Goal: Task Accomplishment & Management: Use online tool/utility

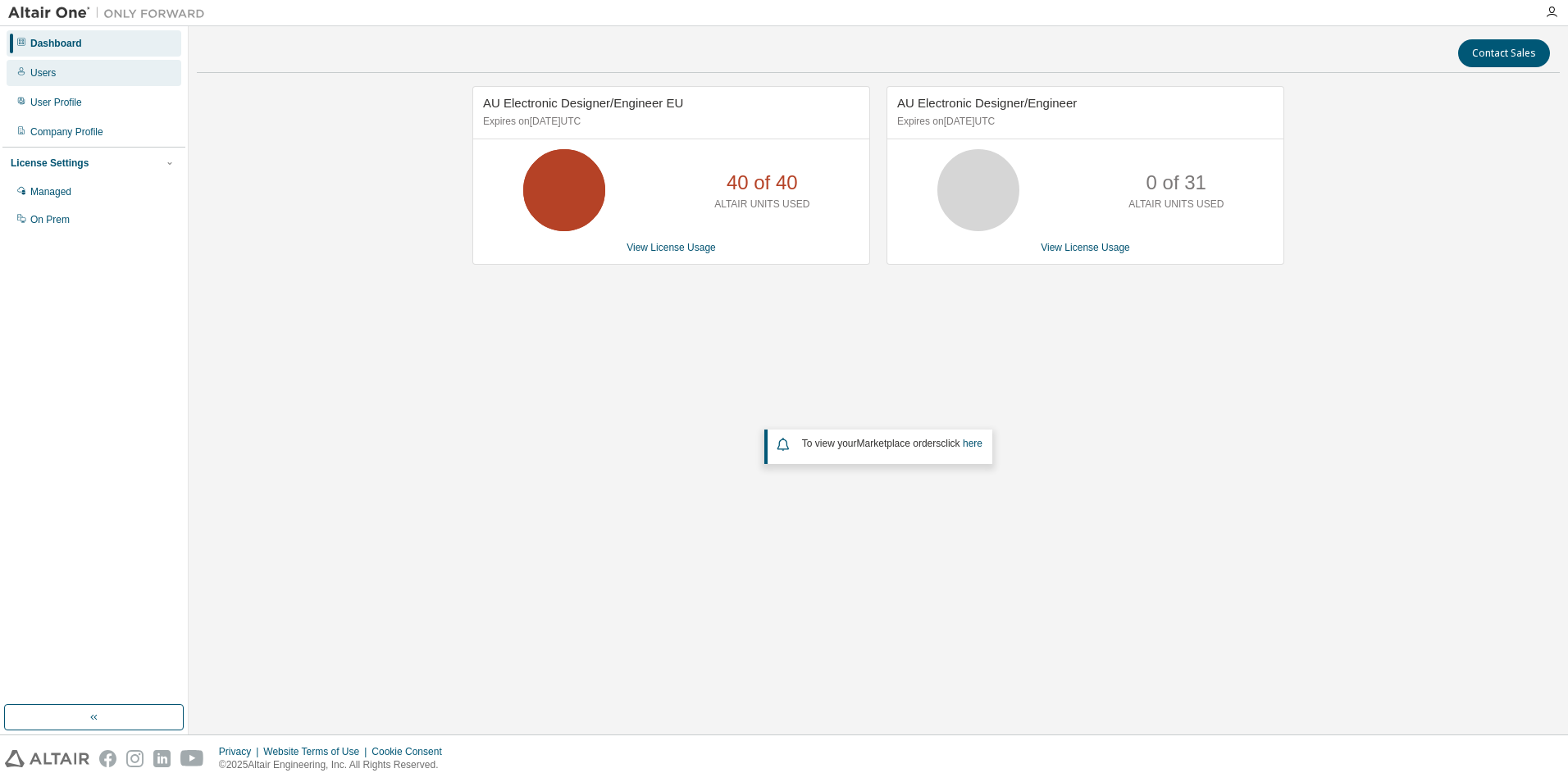
click at [45, 75] on div "Users" at bounding box center [43, 72] width 25 height 13
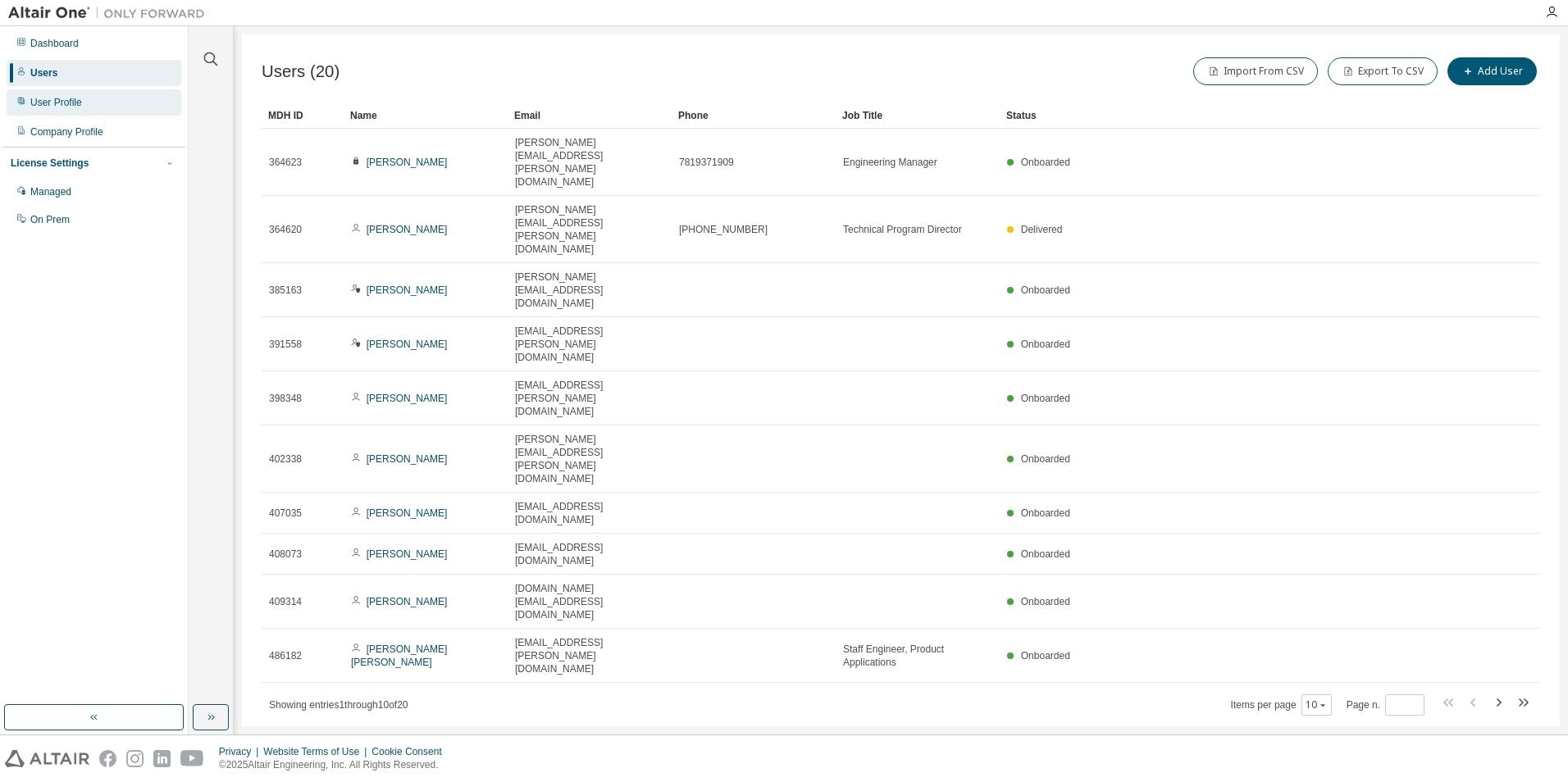
click at [57, 105] on div "User Profile" at bounding box center [56, 102] width 52 height 13
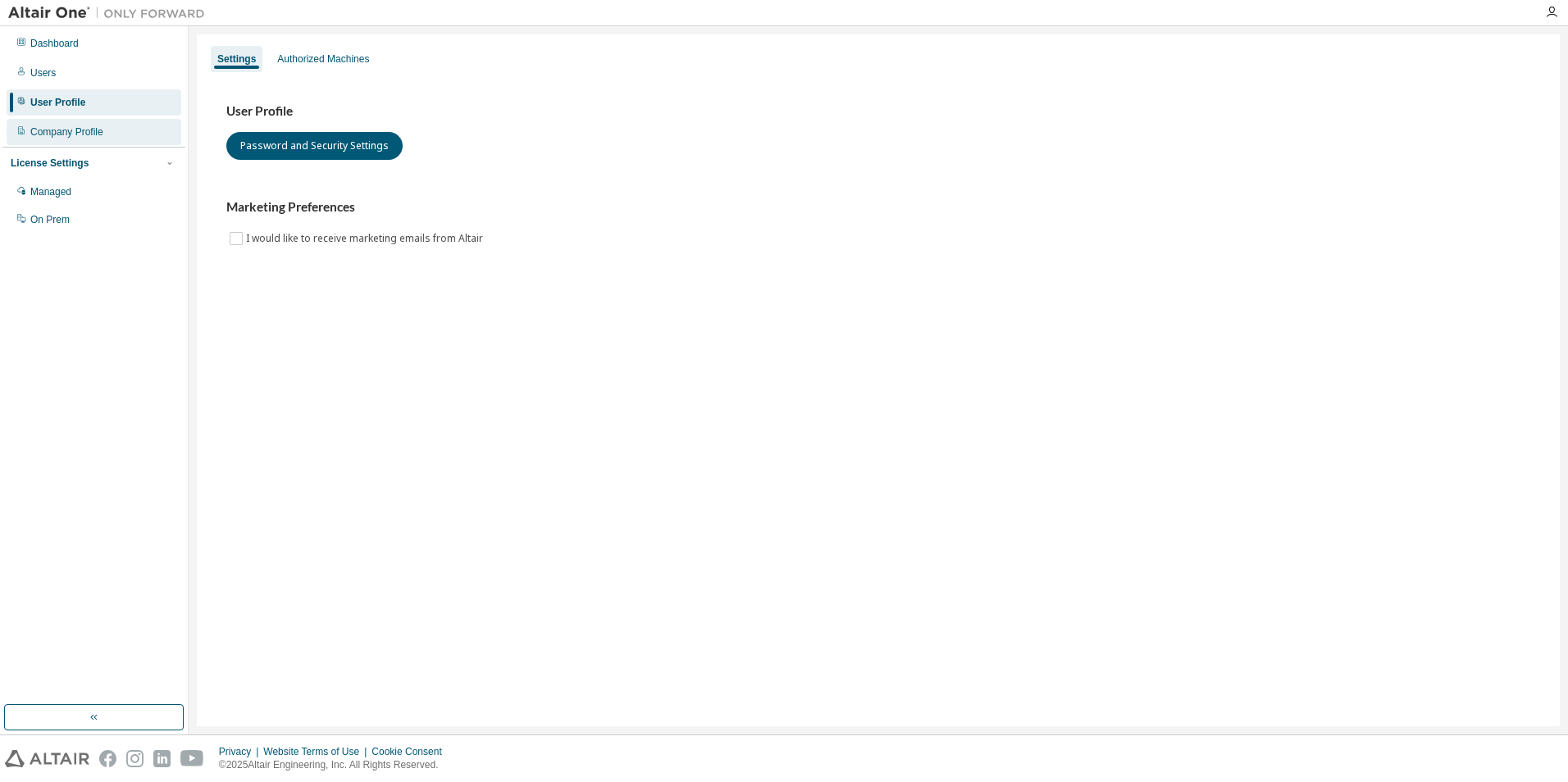
click at [69, 133] on div "Company Profile" at bounding box center [67, 131] width 73 height 13
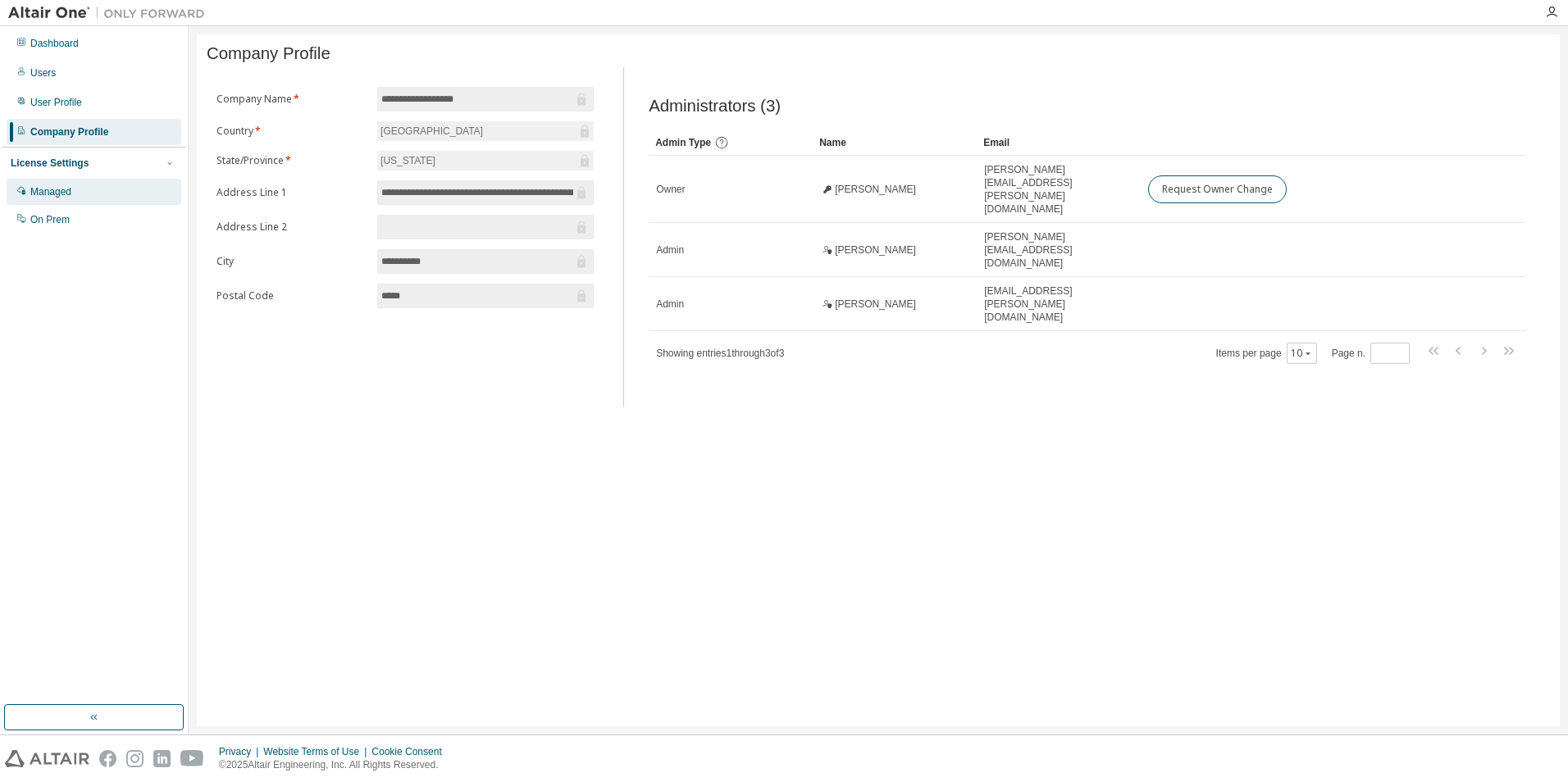
click at [62, 186] on div "Managed" at bounding box center [51, 191] width 41 height 13
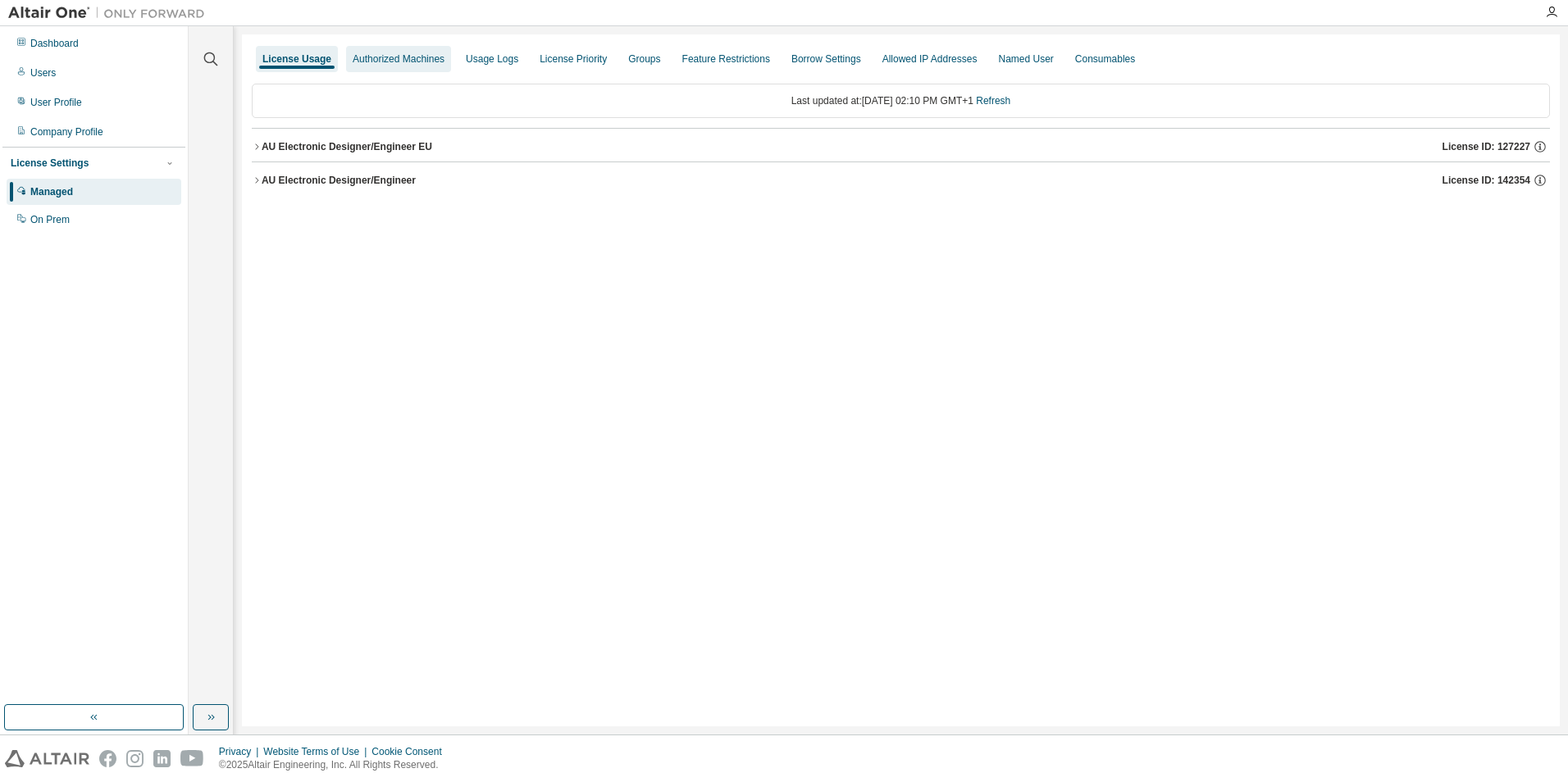
click at [408, 53] on div "Authorized Machines" at bounding box center [399, 59] width 92 height 13
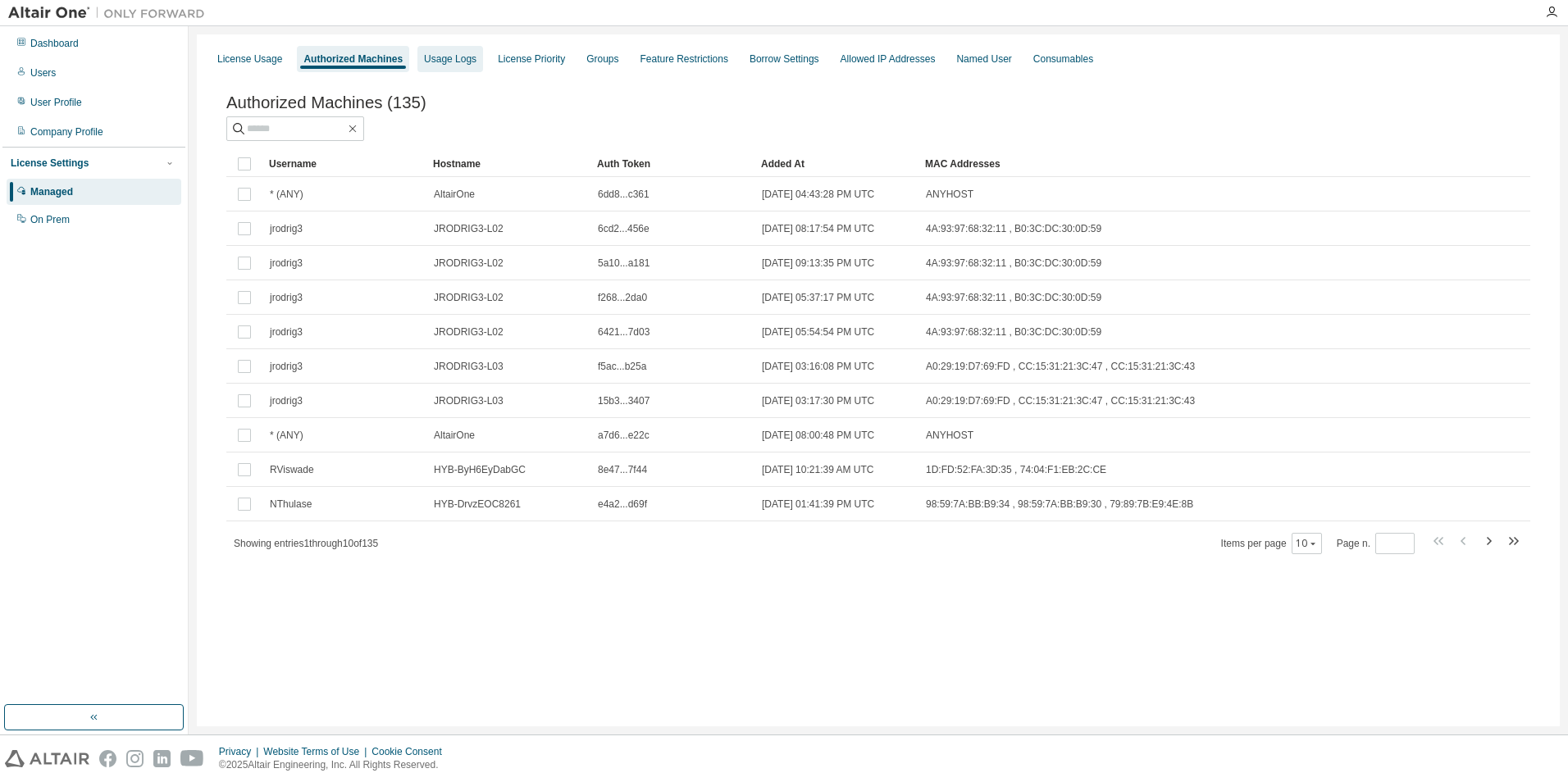
click at [432, 62] on div "Usage Logs" at bounding box center [451, 59] width 53 height 13
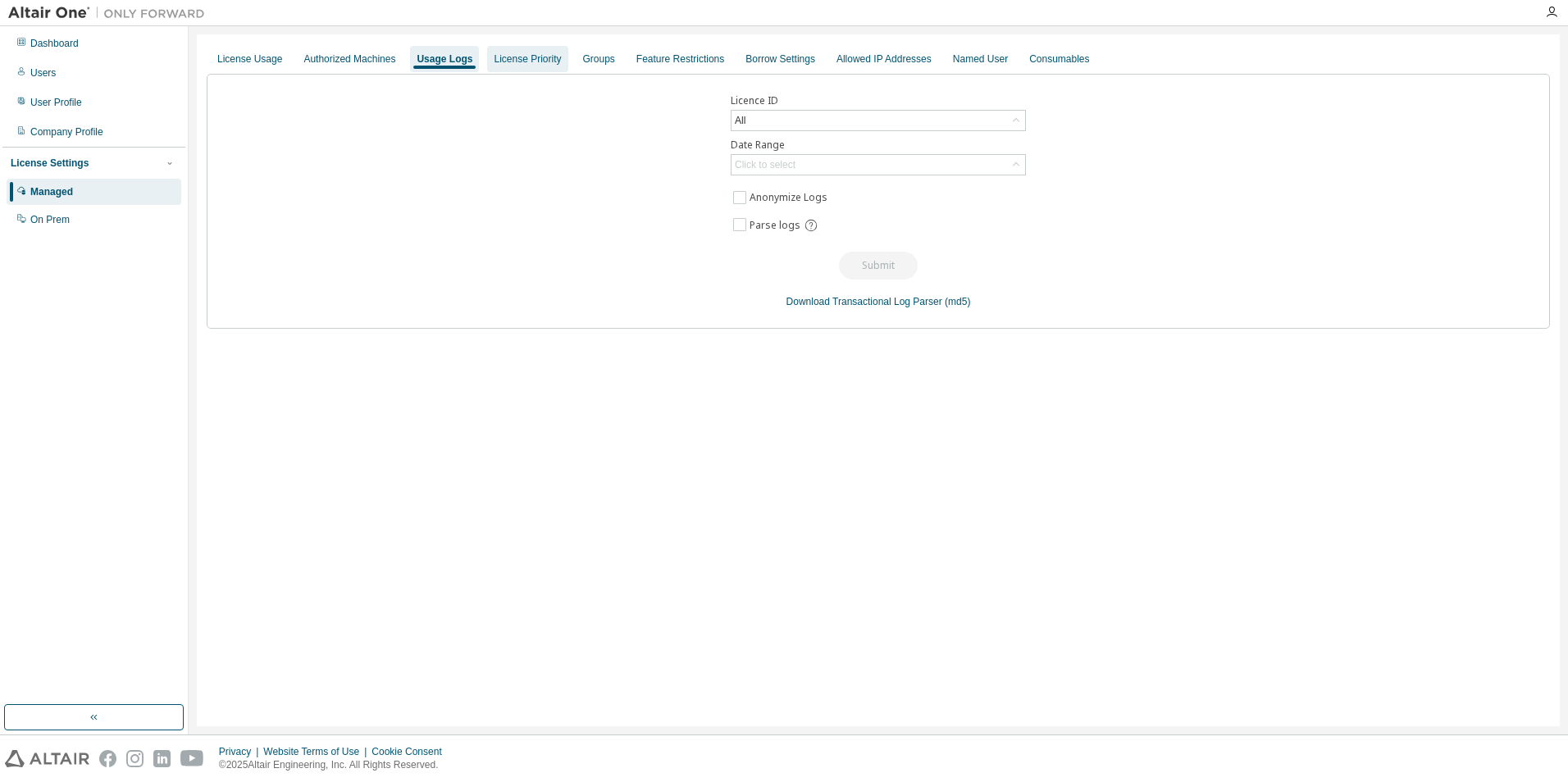
click at [507, 63] on div "License Priority" at bounding box center [527, 59] width 67 height 13
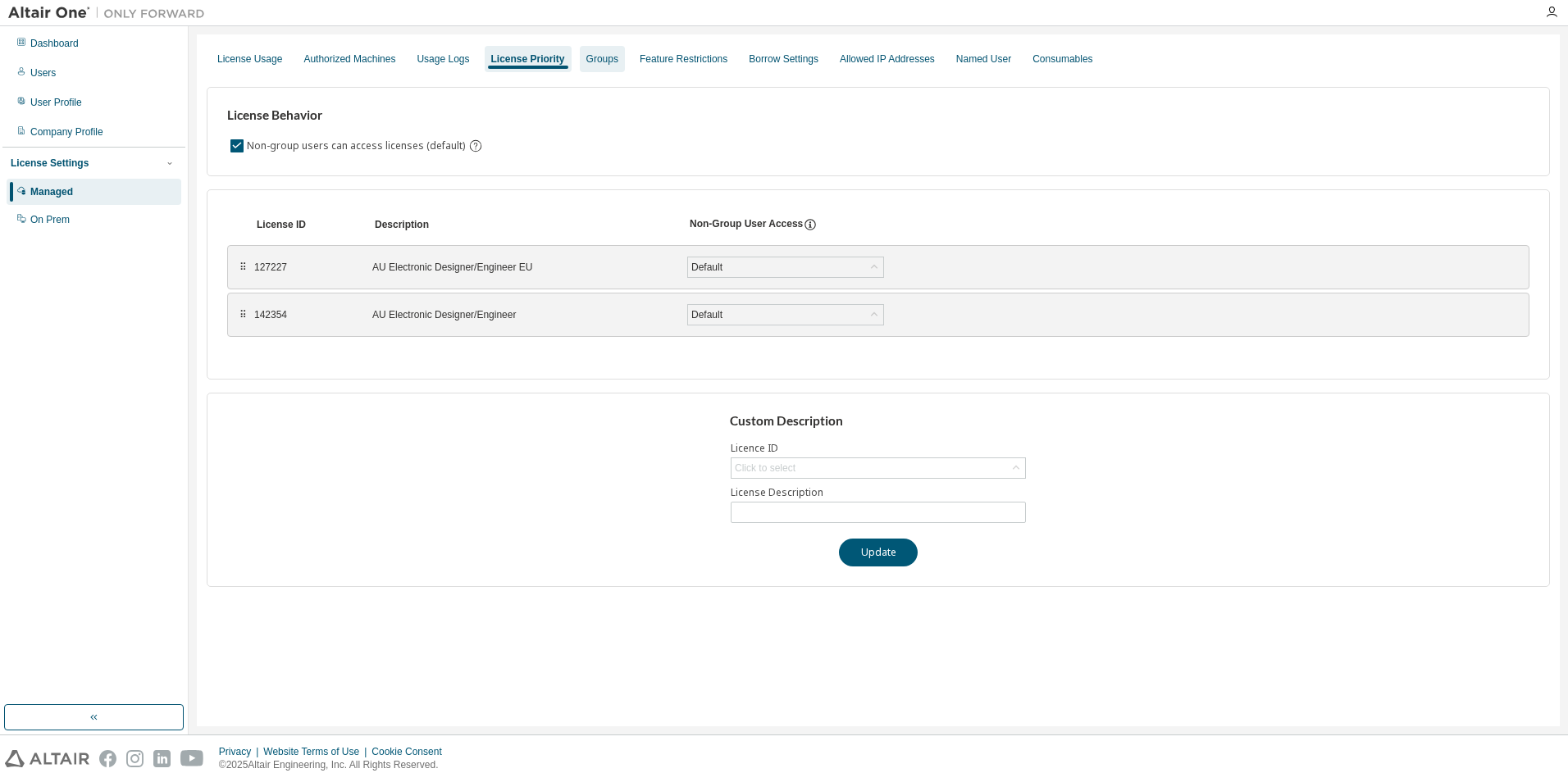
click at [606, 58] on div "Groups" at bounding box center [602, 59] width 32 height 13
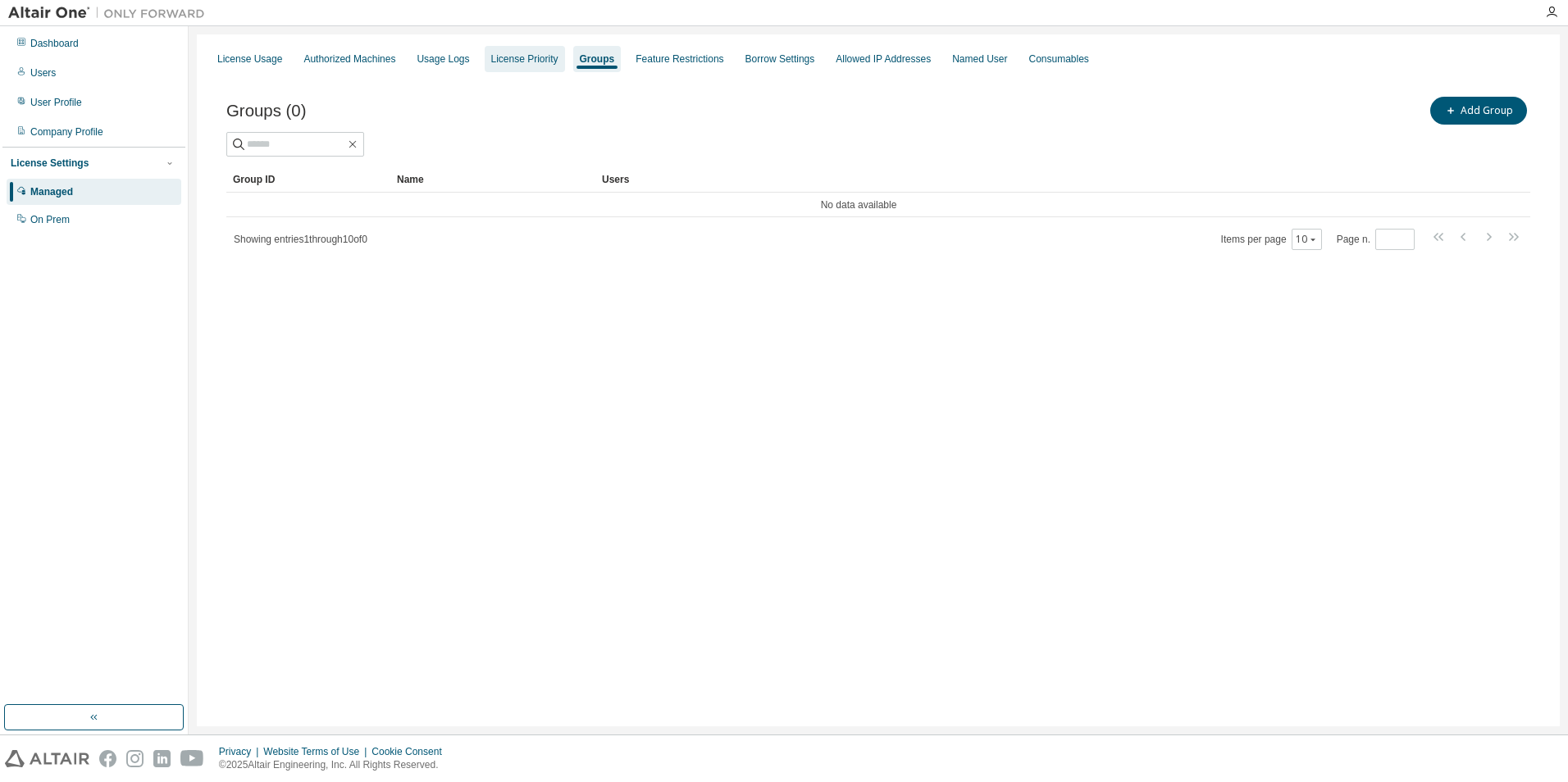
click at [532, 59] on div "License Priority" at bounding box center [524, 59] width 67 height 13
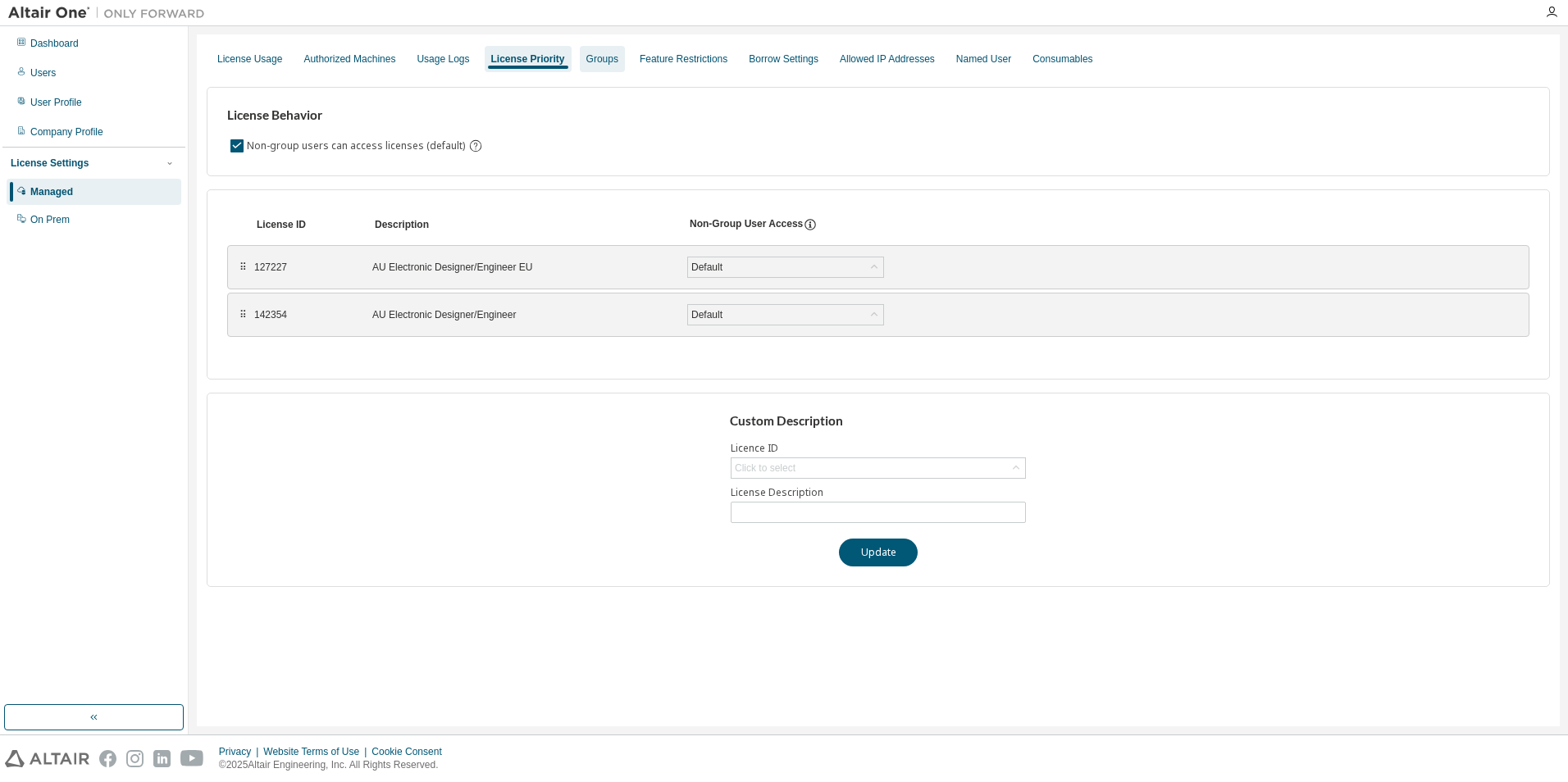
click at [602, 63] on div "Groups" at bounding box center [602, 59] width 32 height 13
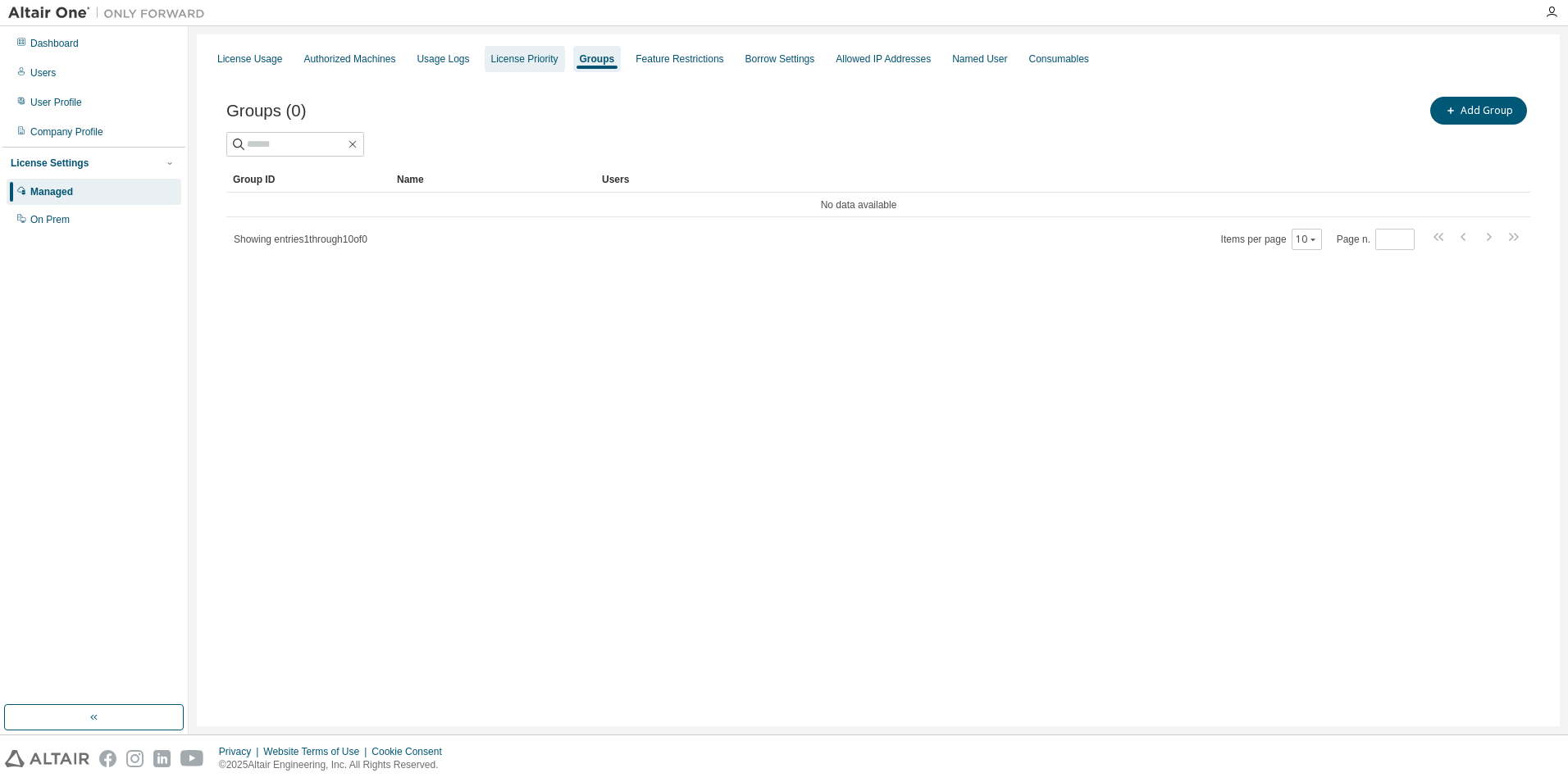
click at [514, 64] on div "License Priority" at bounding box center [524, 59] width 67 height 13
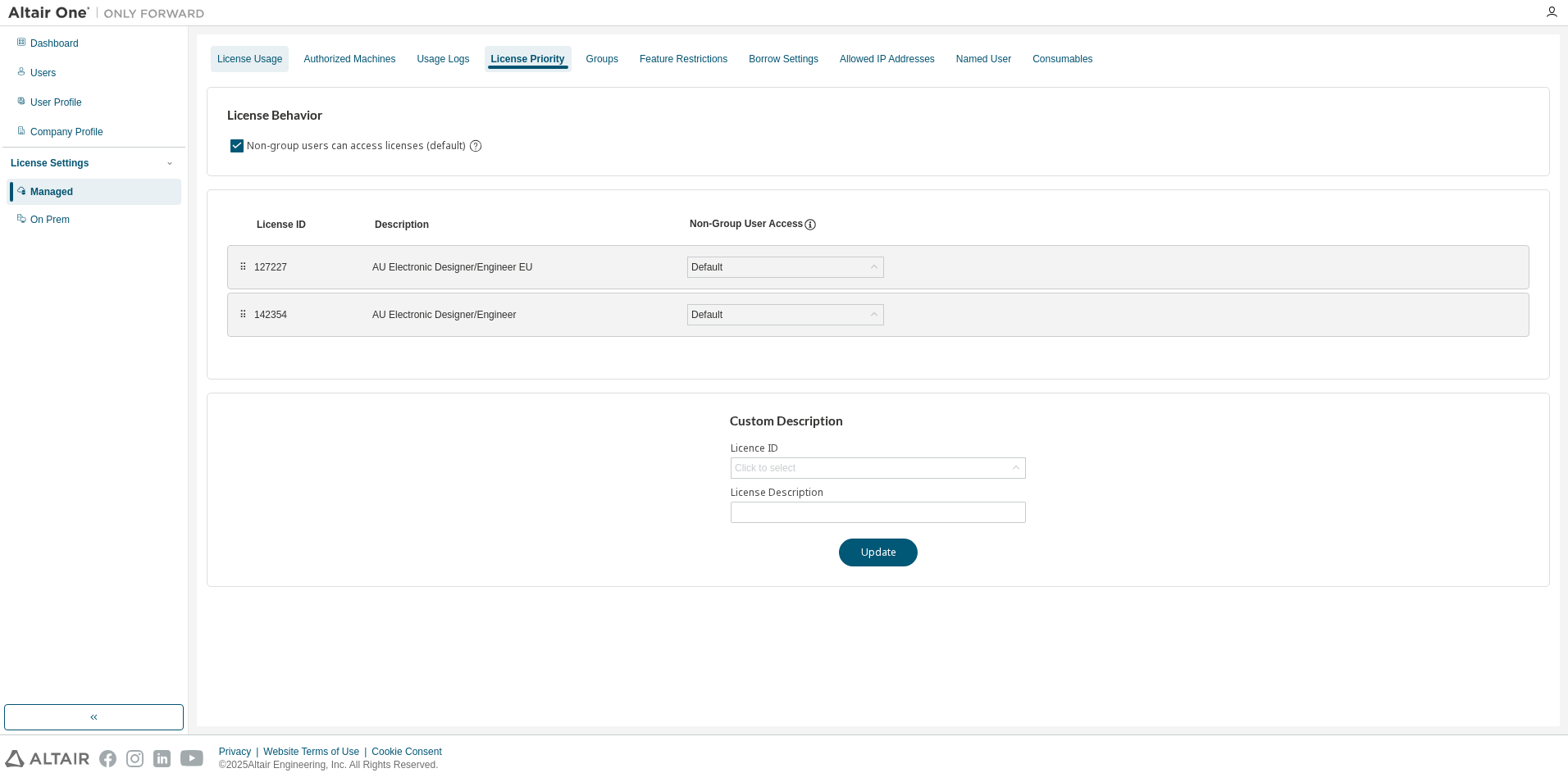
click at [264, 63] on div "License Usage" at bounding box center [249, 59] width 64 height 13
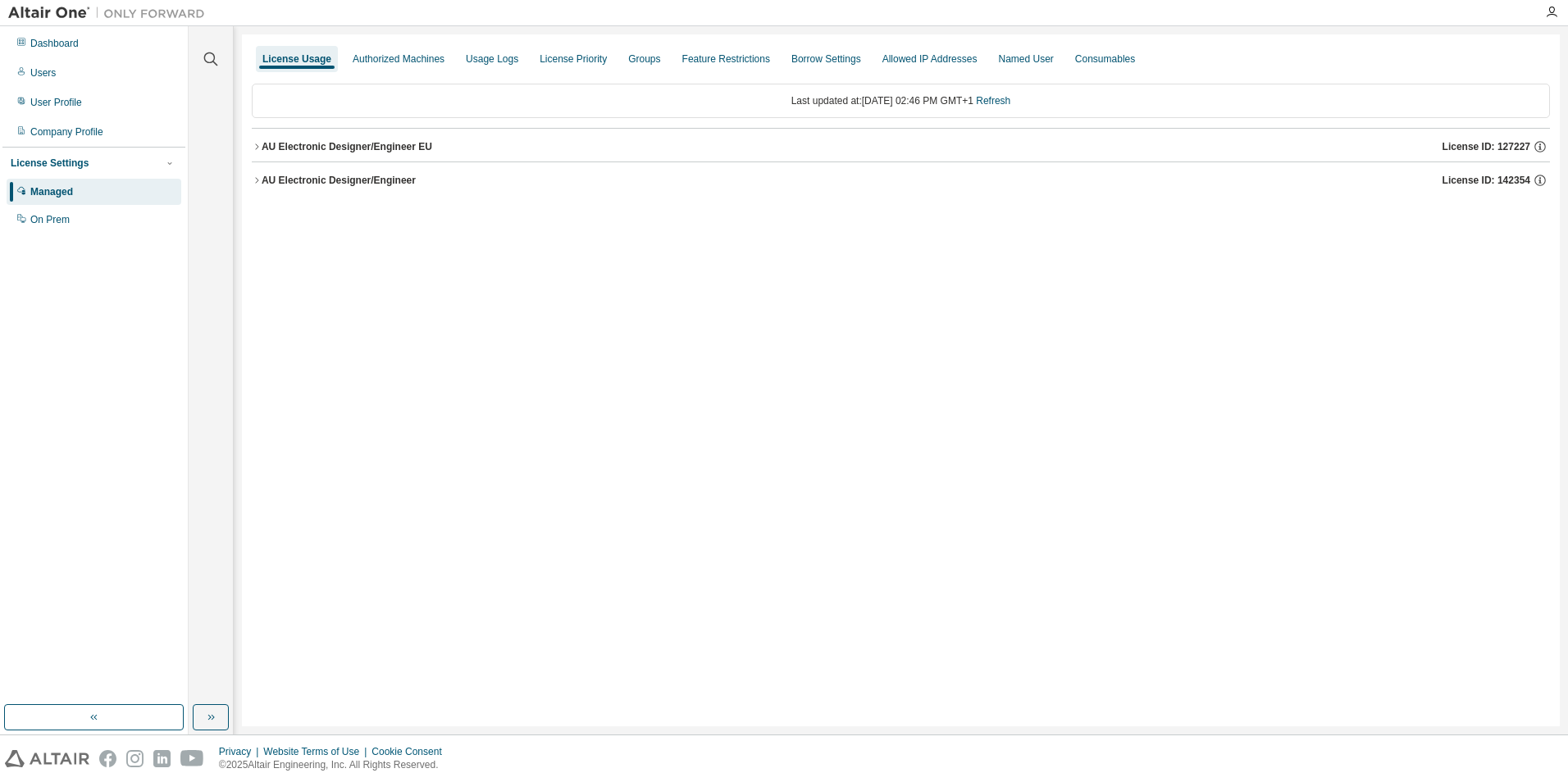
click at [259, 143] on icon "button" at bounding box center [257, 147] width 10 height 10
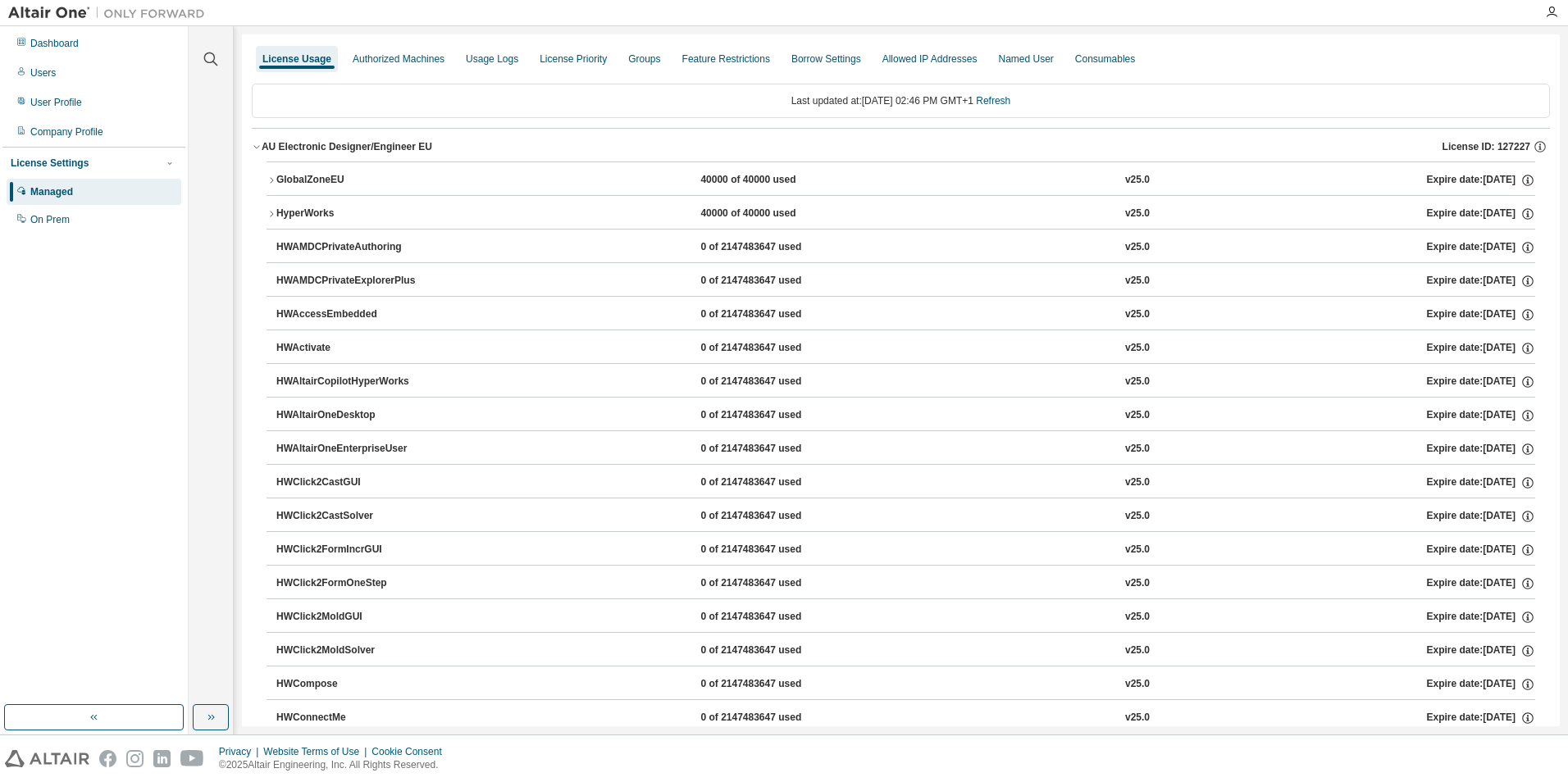
click at [259, 148] on icon "button" at bounding box center [257, 147] width 10 height 10
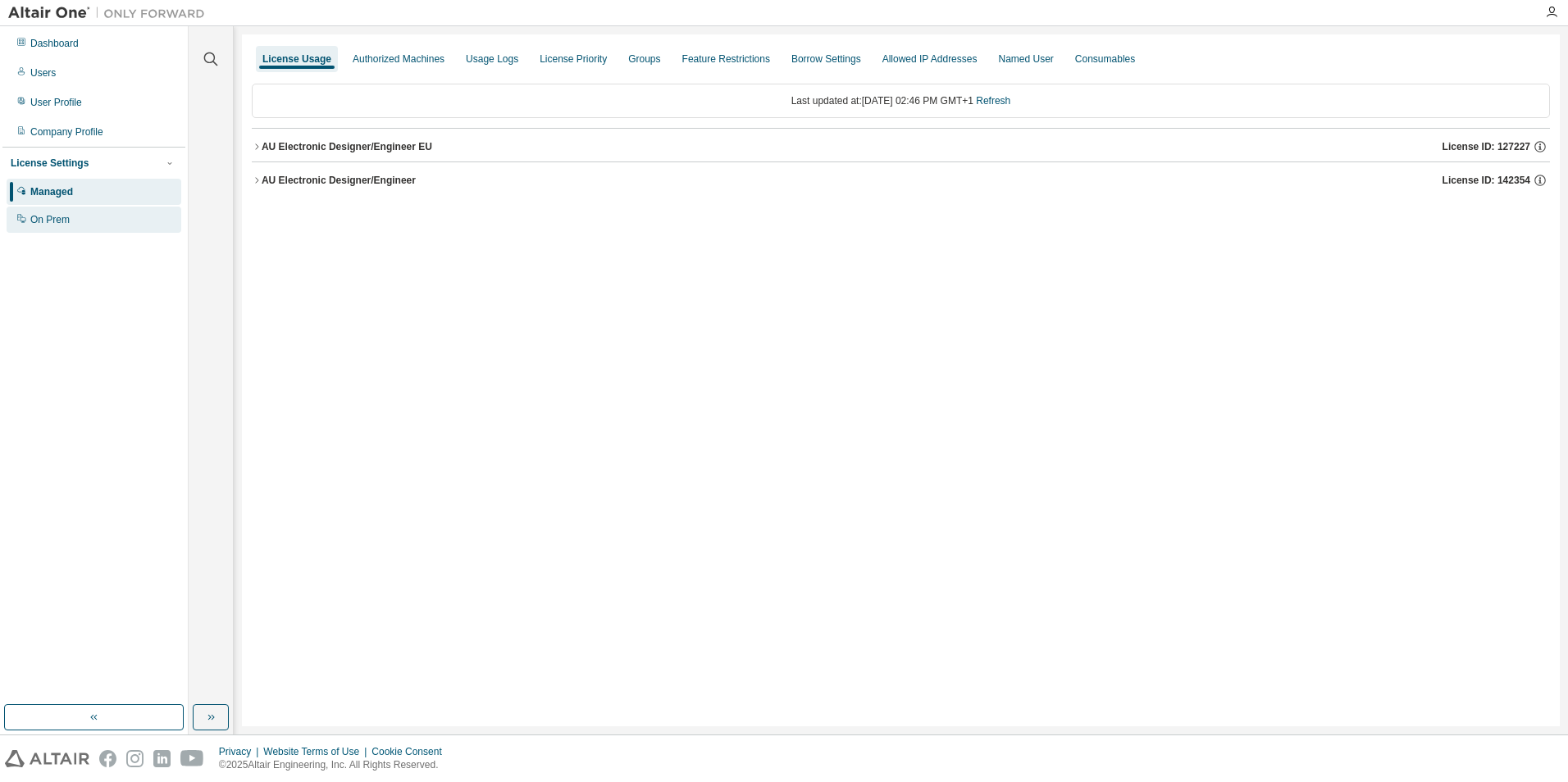
click at [52, 222] on div "On Prem" at bounding box center [50, 219] width 39 height 13
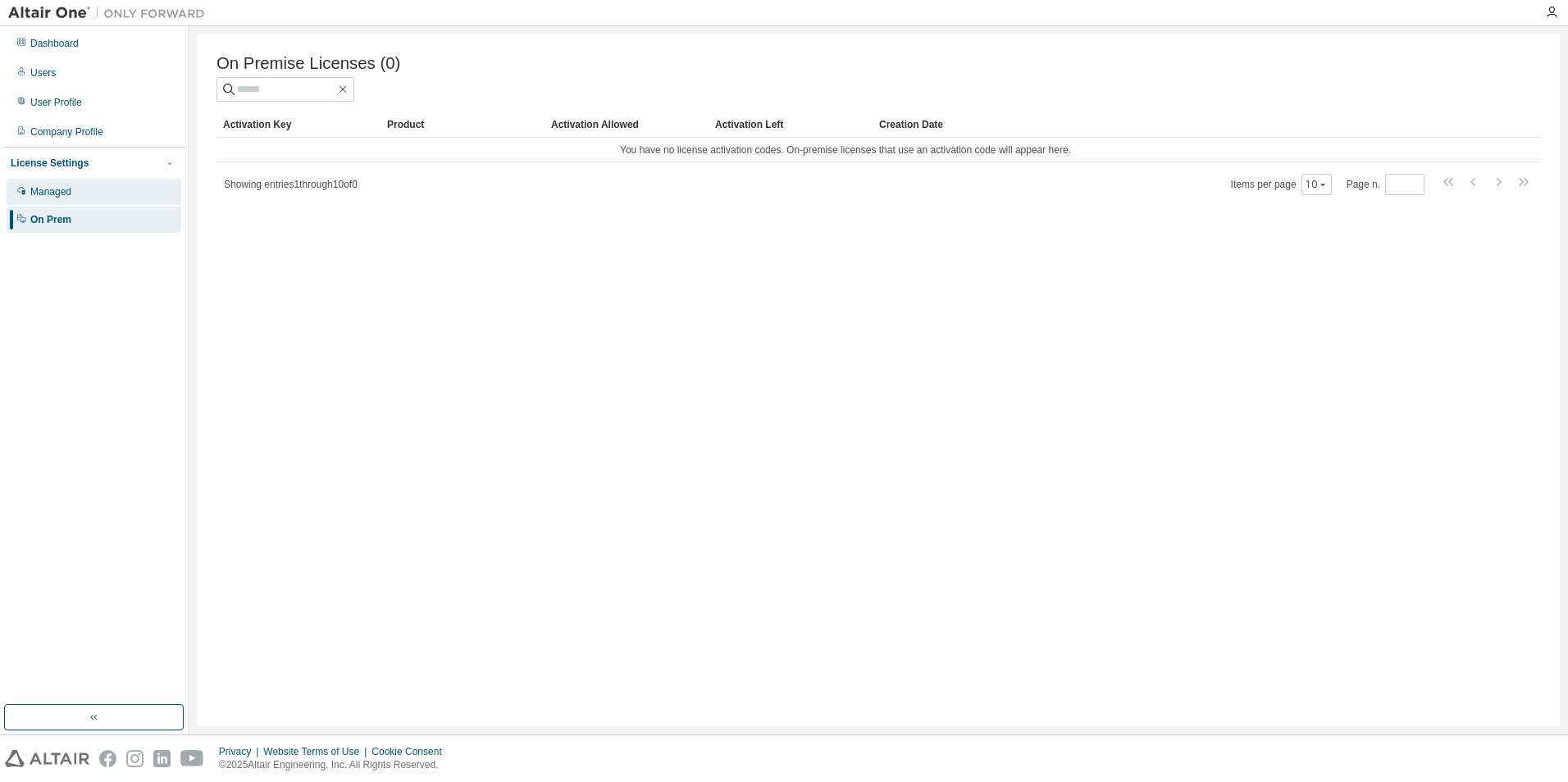
click at [64, 195] on div "Managed" at bounding box center [51, 191] width 41 height 13
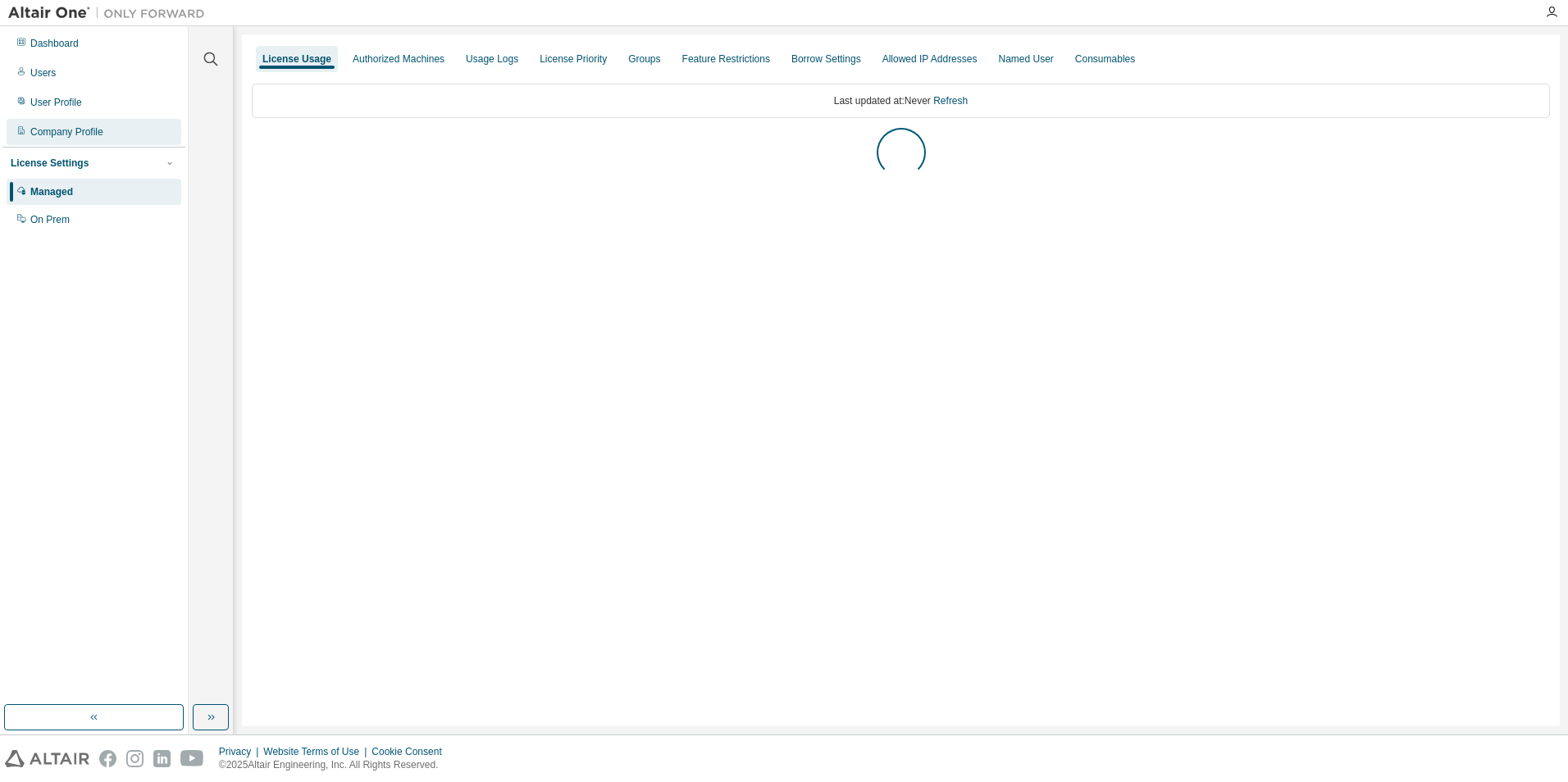
click at [80, 135] on div "Company Profile" at bounding box center [67, 131] width 73 height 13
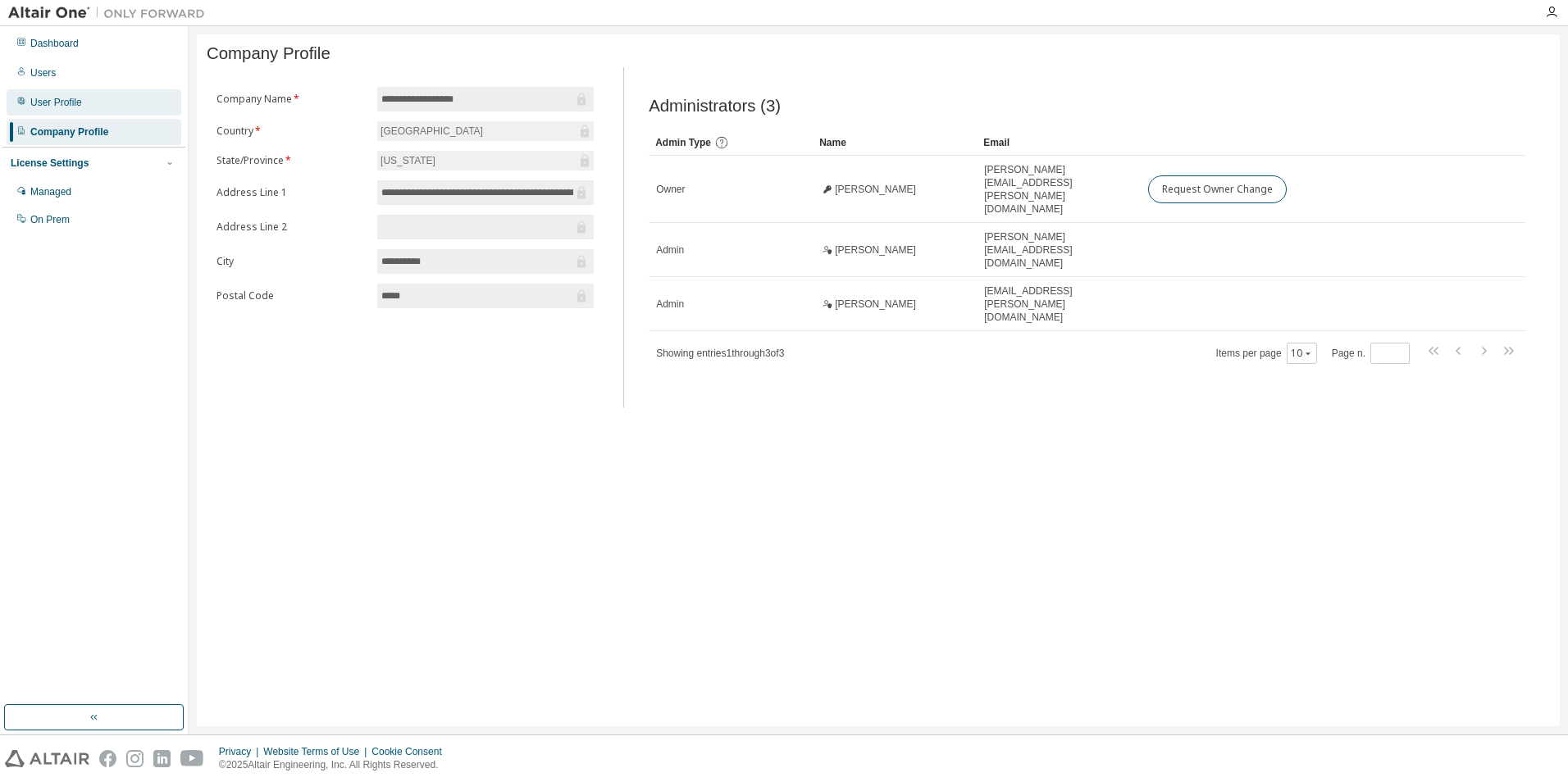
click at [51, 103] on div "User Profile" at bounding box center [56, 102] width 52 height 13
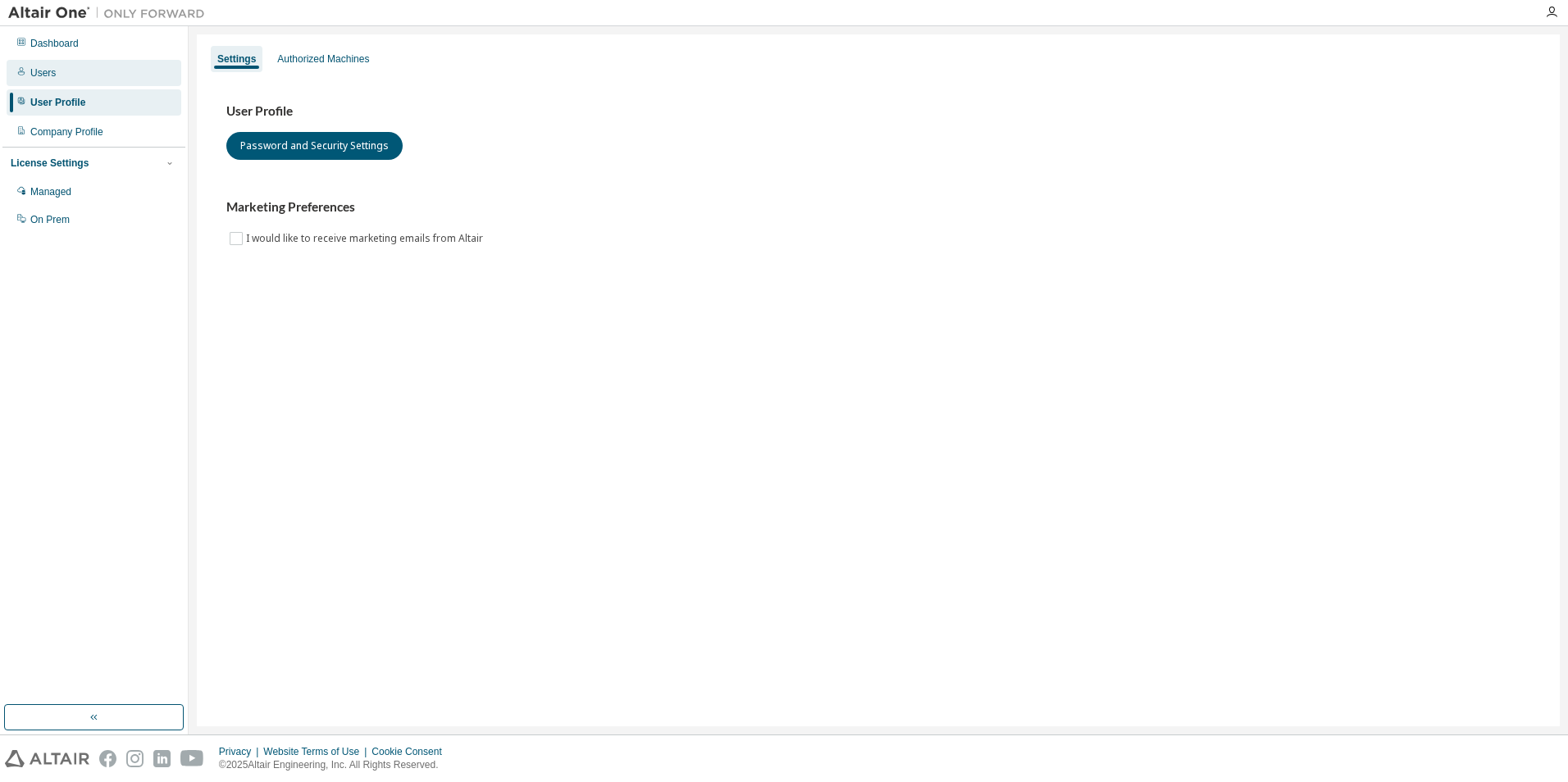
click at [45, 80] on div "Users" at bounding box center [94, 73] width 175 height 26
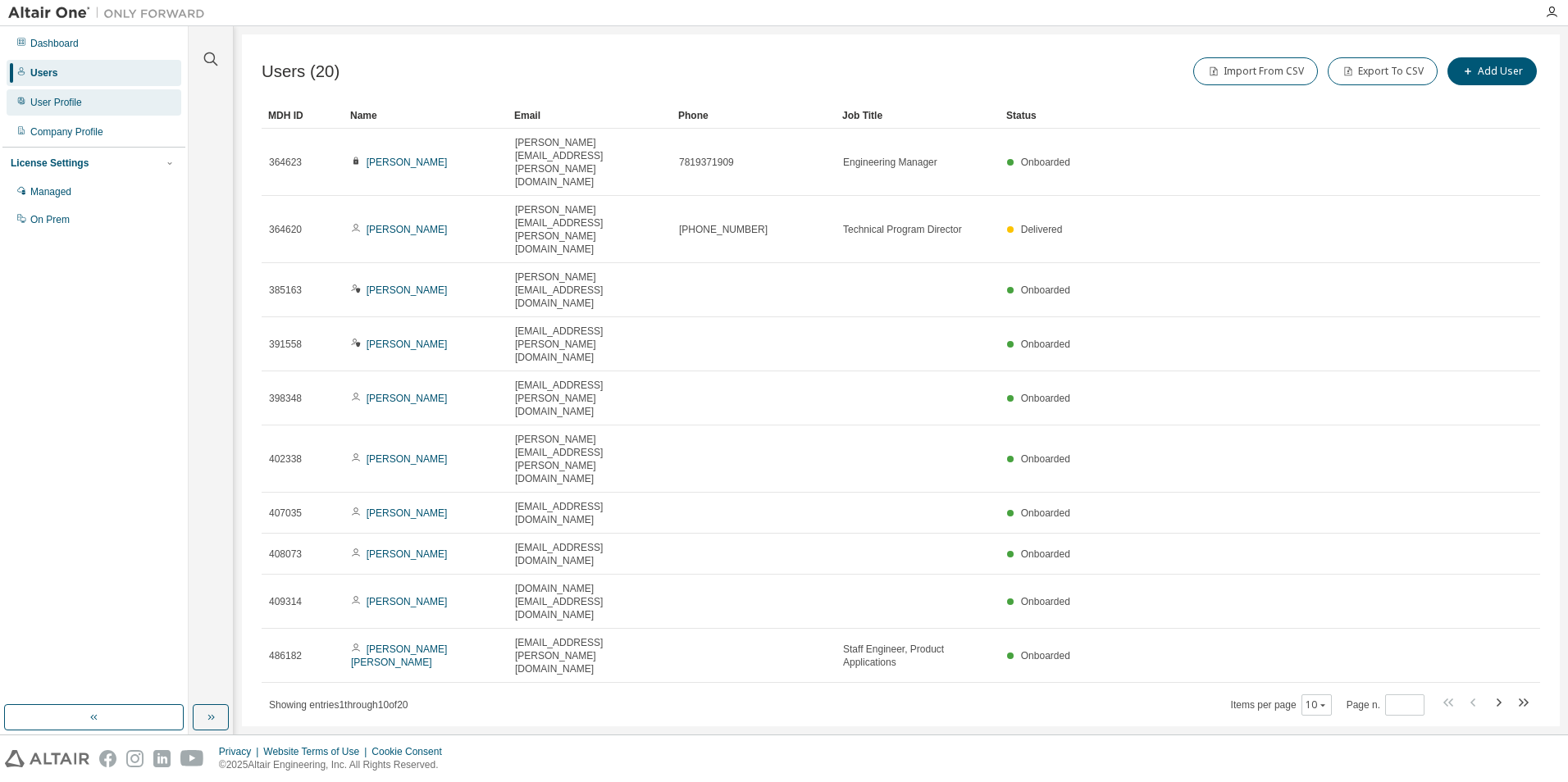
click at [50, 96] on div "User Profile" at bounding box center [56, 102] width 52 height 13
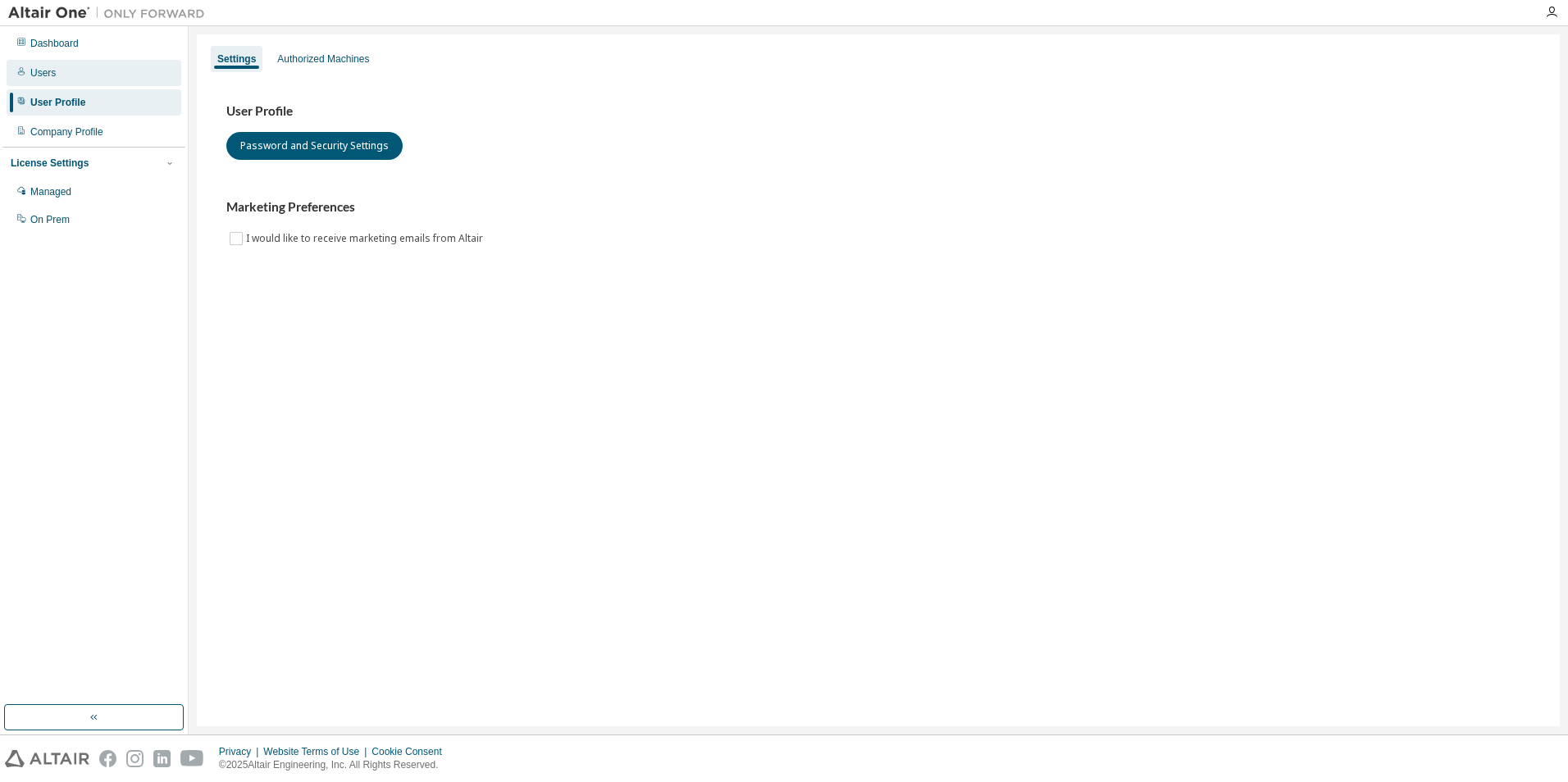
click at [48, 81] on div "Users" at bounding box center [94, 73] width 175 height 26
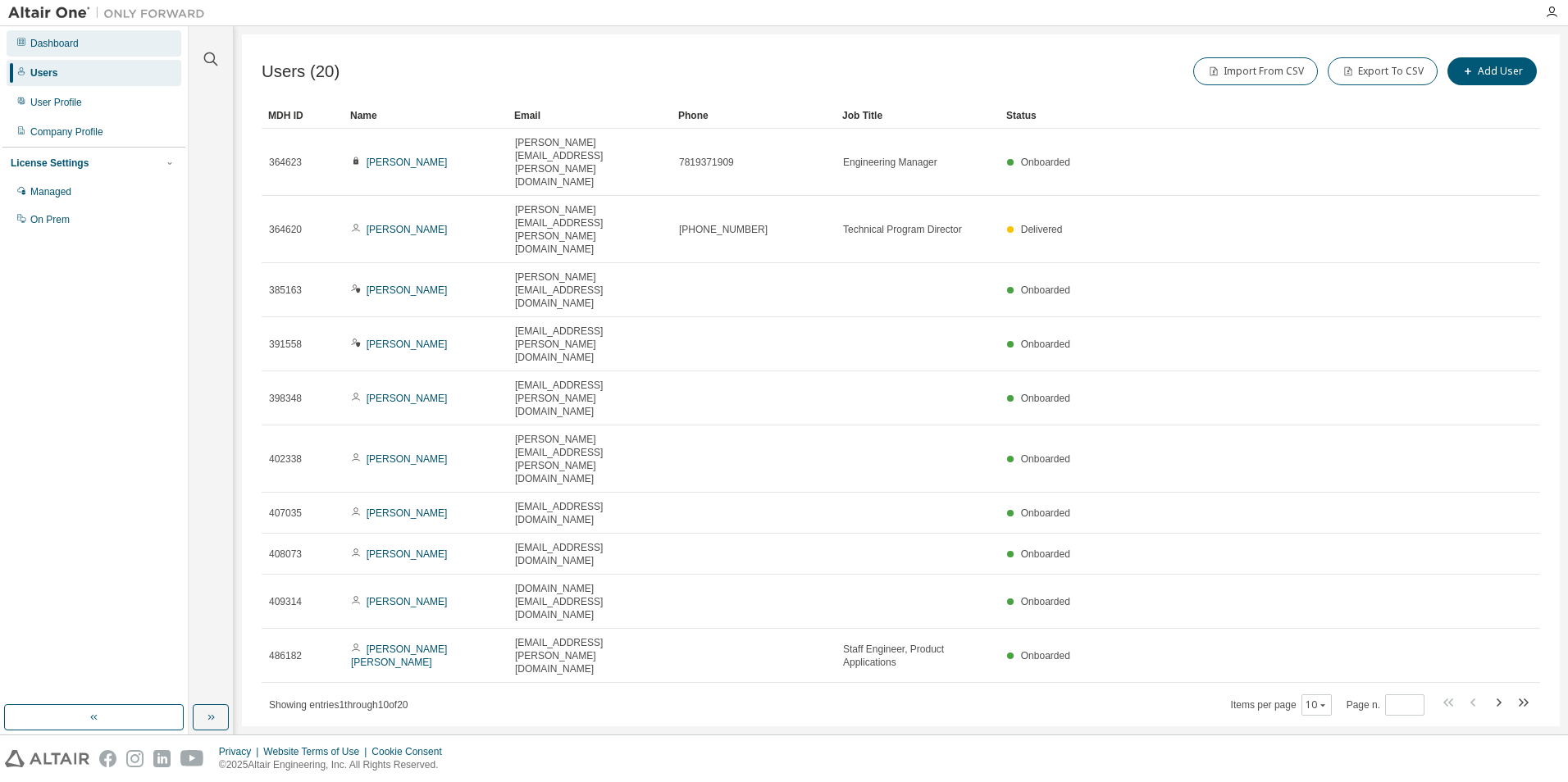
click at [55, 45] on div "Dashboard" at bounding box center [54, 43] width 48 height 13
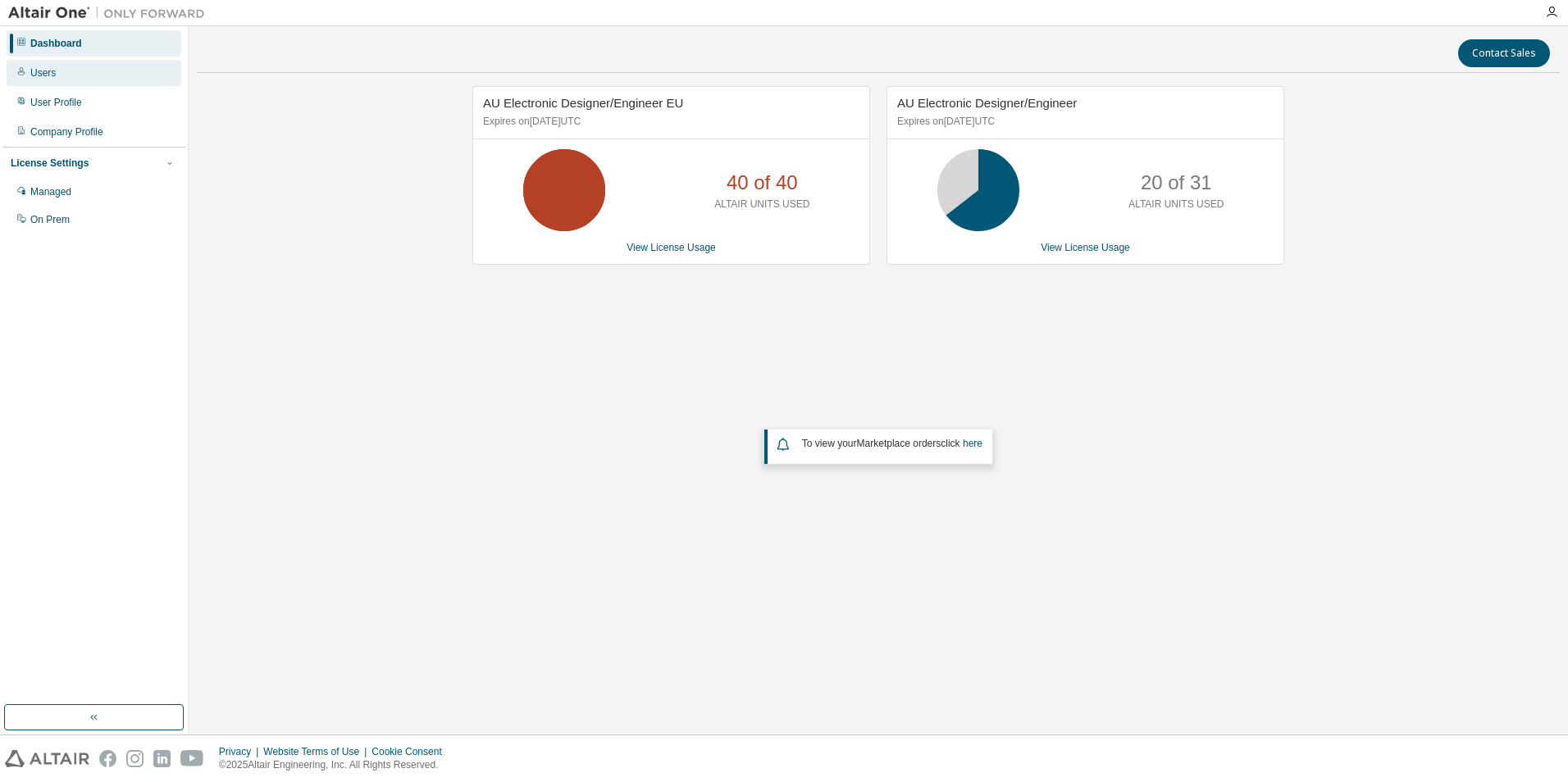
click at [81, 76] on div "Users" at bounding box center [94, 73] width 175 height 26
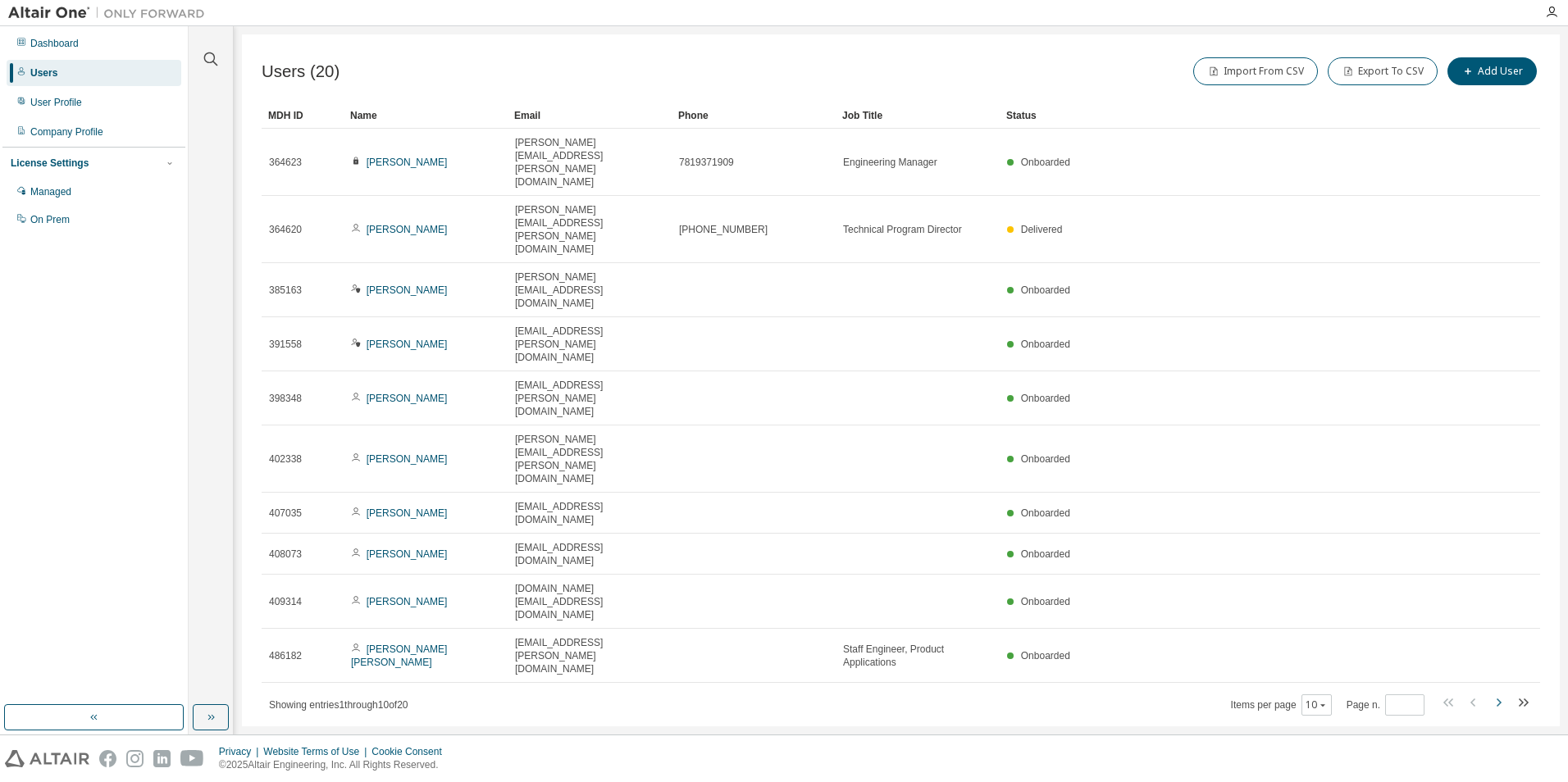
click at [1496, 693] on icon "button" at bounding box center [1498, 702] width 20 height 20
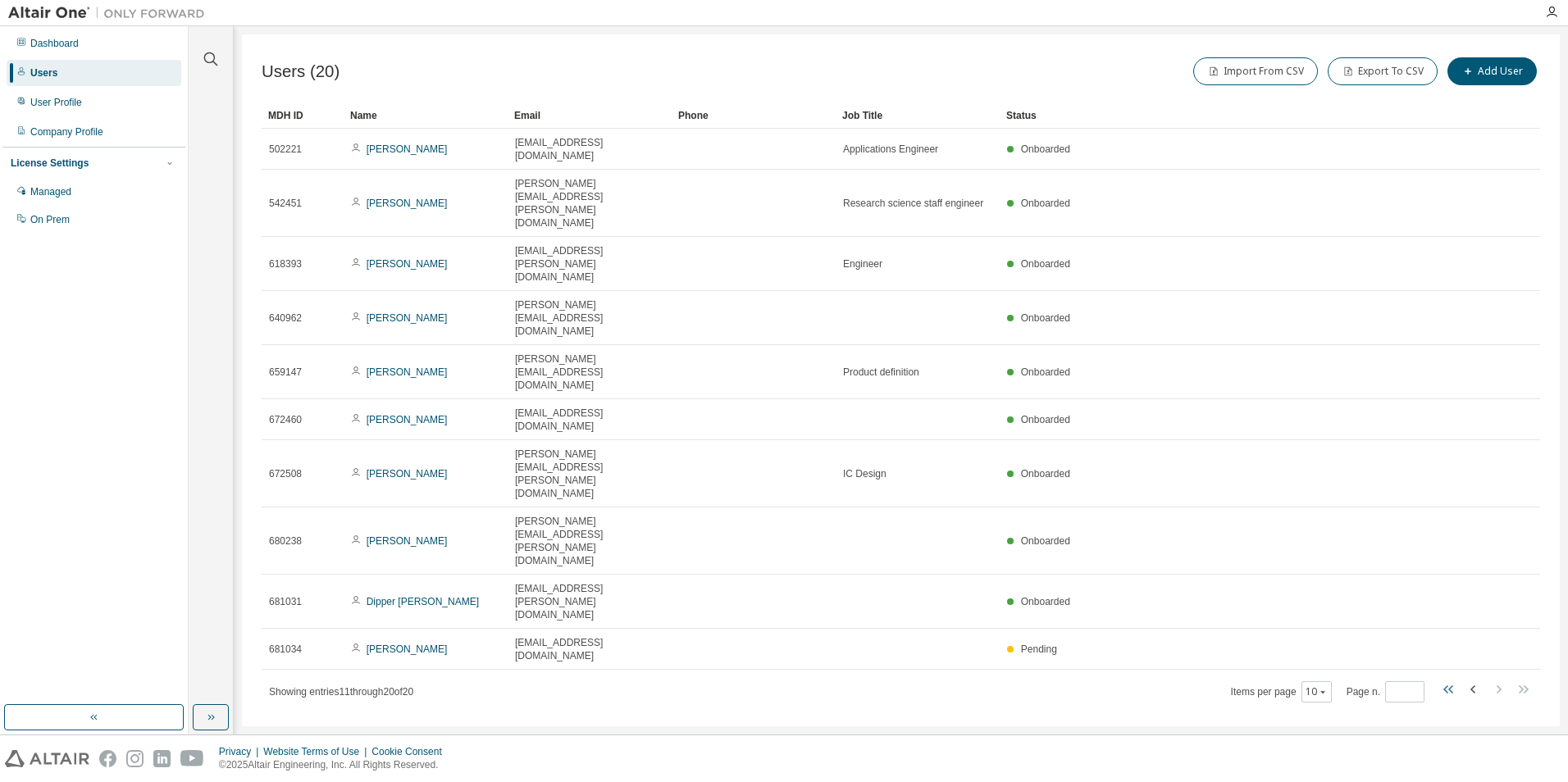
click at [1447, 679] on icon "button" at bounding box center [1449, 689] width 20 height 20
type input "*"
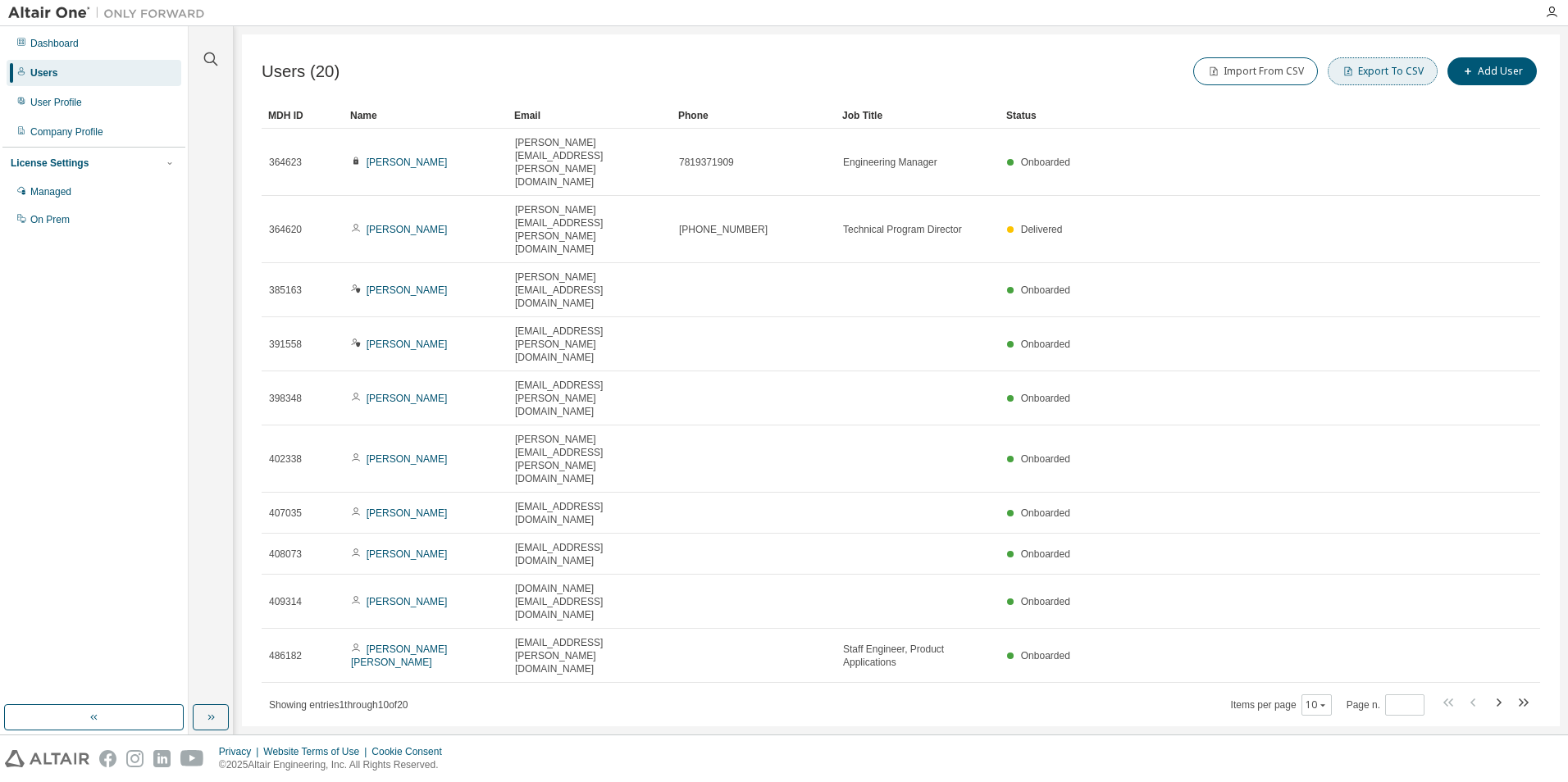
click at [1378, 67] on button "Export To CSV" at bounding box center [1383, 71] width 110 height 28
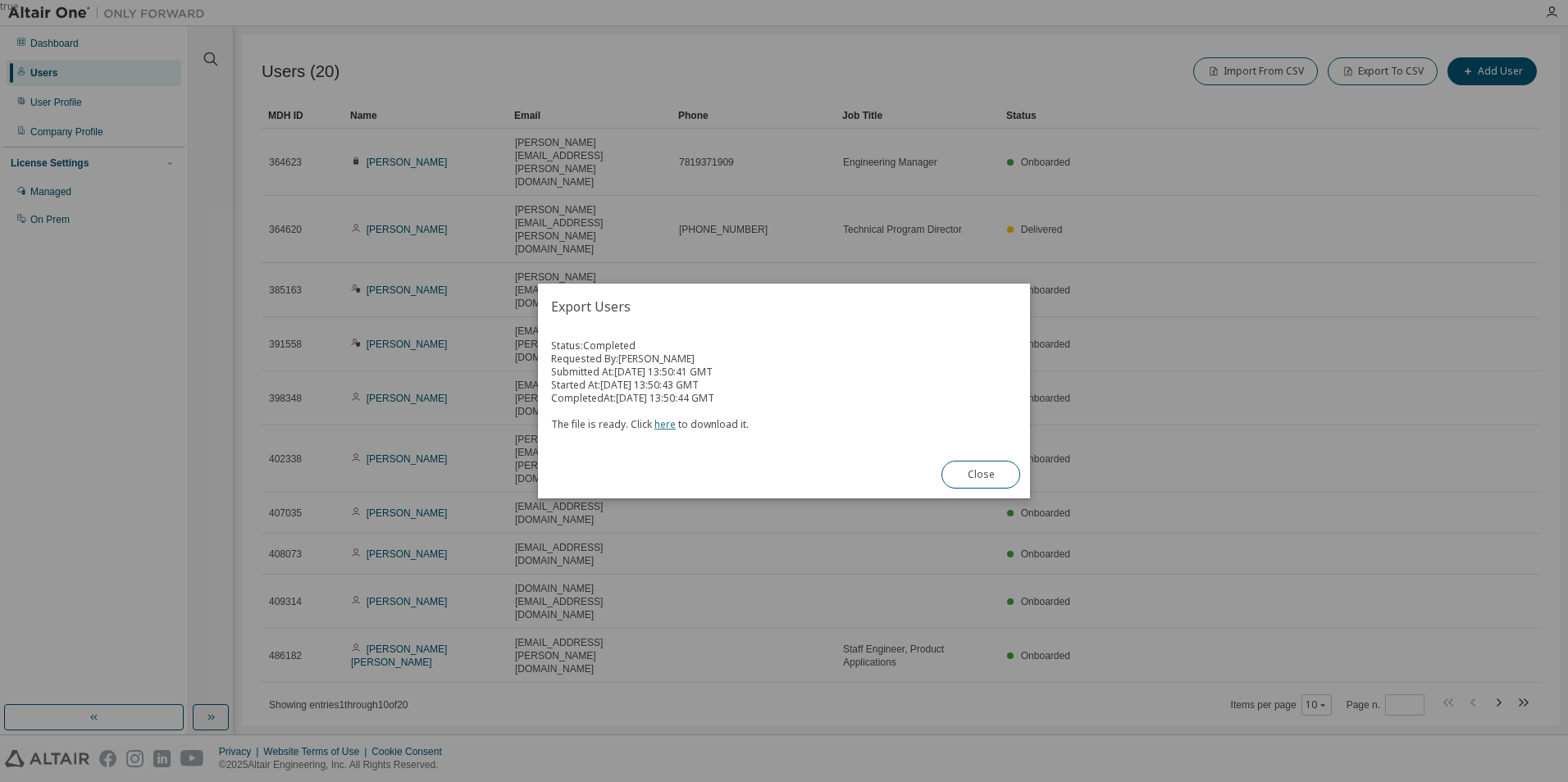
click at [659, 423] on link "here" at bounding box center [664, 424] width 21 height 14
click at [994, 478] on button "Close" at bounding box center [981, 474] width 79 height 28
